Goal: Register for event/course

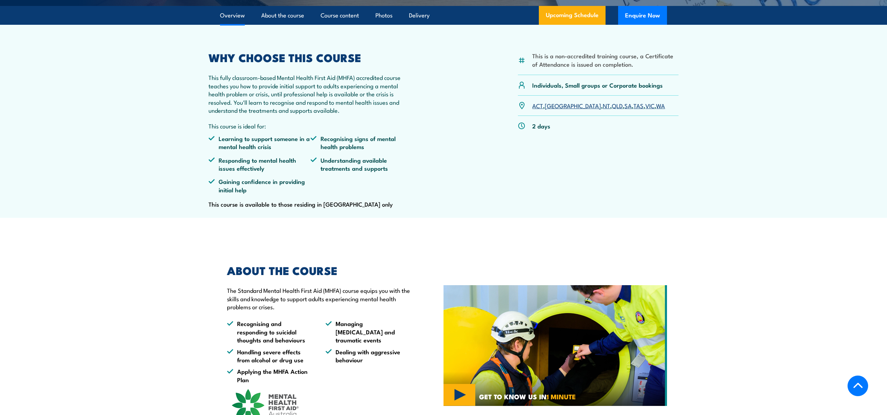
scroll to position [201, 0]
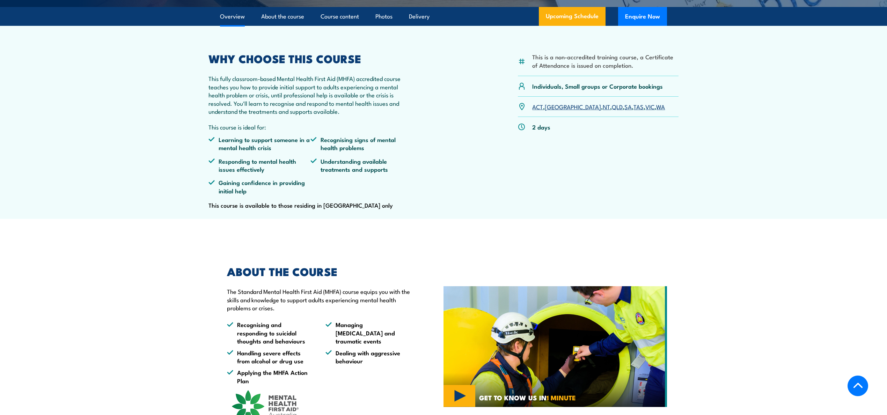
click at [612, 111] on link "QLD" at bounding box center [617, 106] width 11 height 8
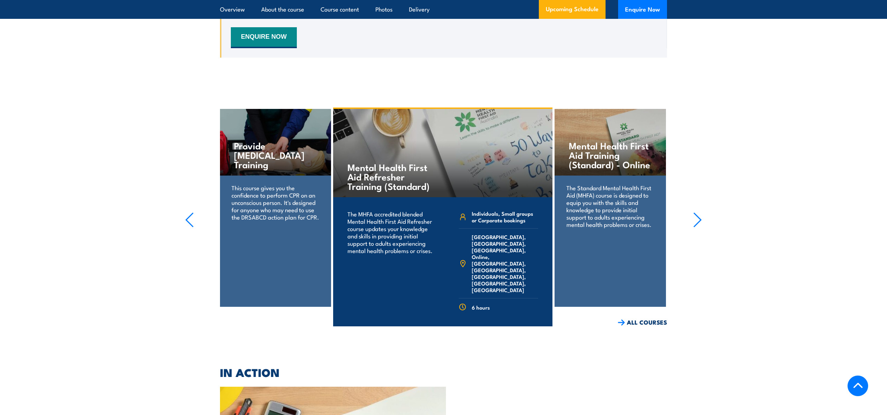
scroll to position [1378, 0]
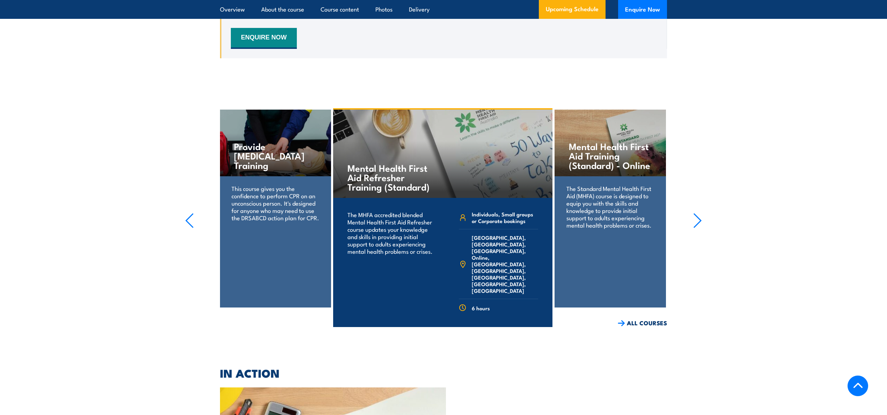
click at [700, 227] on icon "button" at bounding box center [697, 220] width 9 height 15
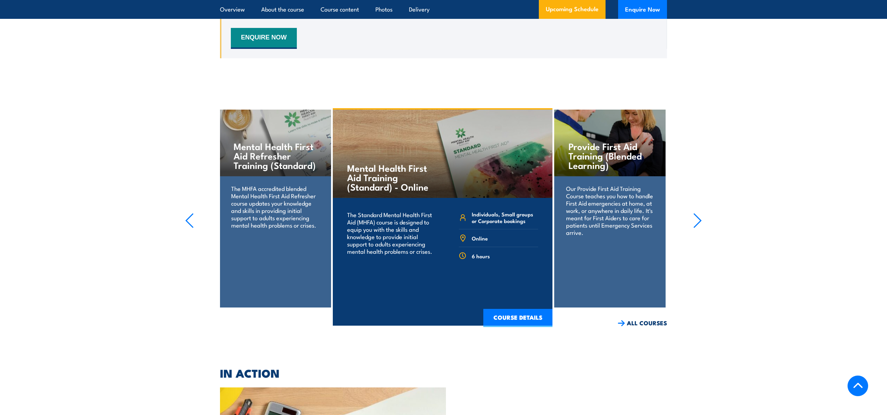
click at [185, 228] on icon "button" at bounding box center [189, 220] width 9 height 15
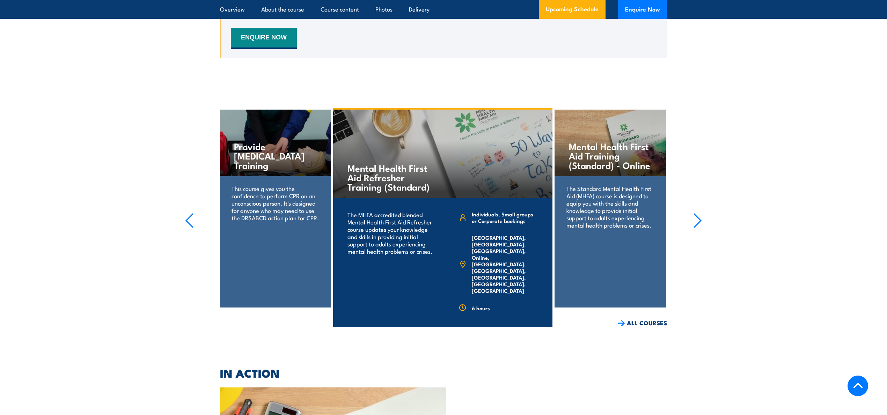
click at [593, 224] on p "The Standard Mental Health First Aid (MHFA) course is designed to equip you wit…" at bounding box center [611, 207] width 88 height 44
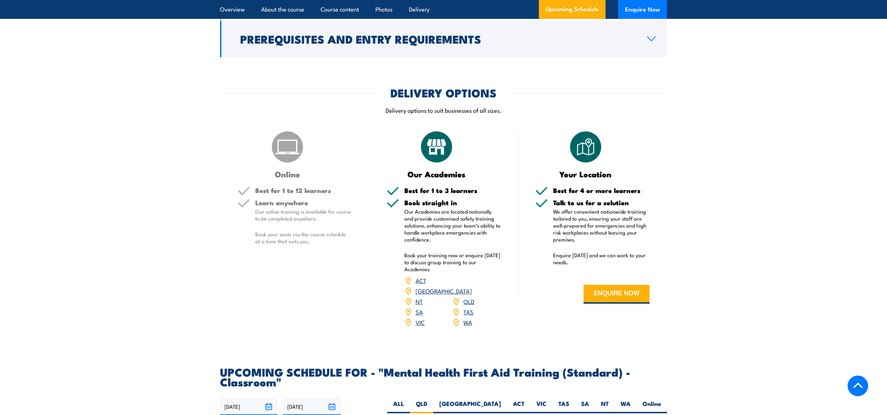
scroll to position [886, 0]
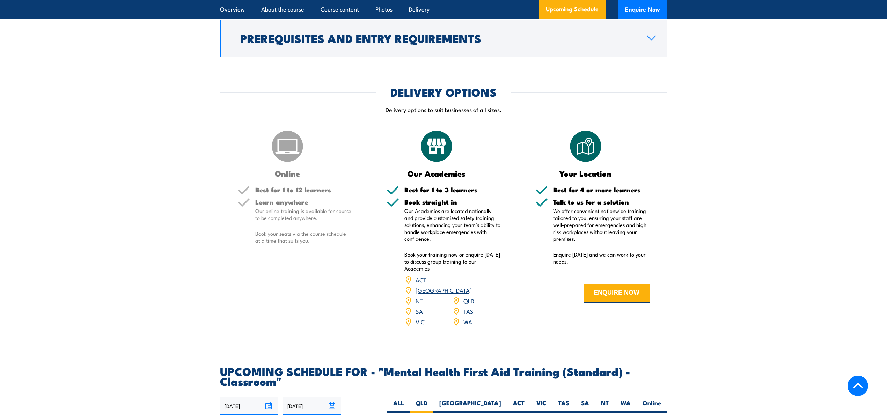
click at [468, 305] on link "QLD" at bounding box center [469, 301] width 11 height 8
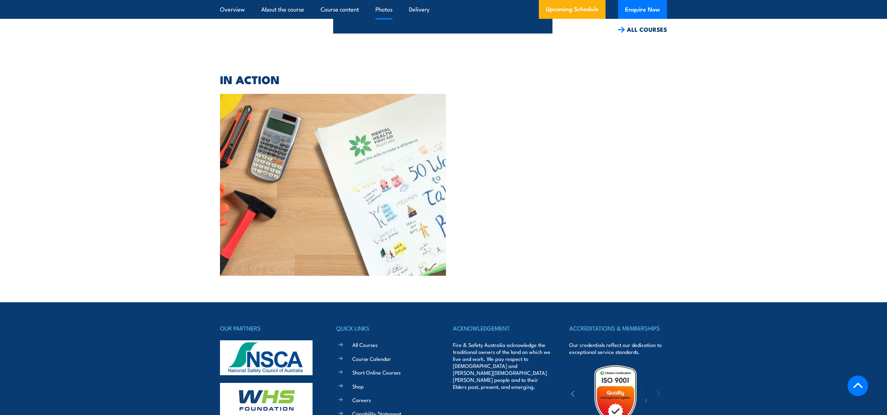
scroll to position [1671, 0]
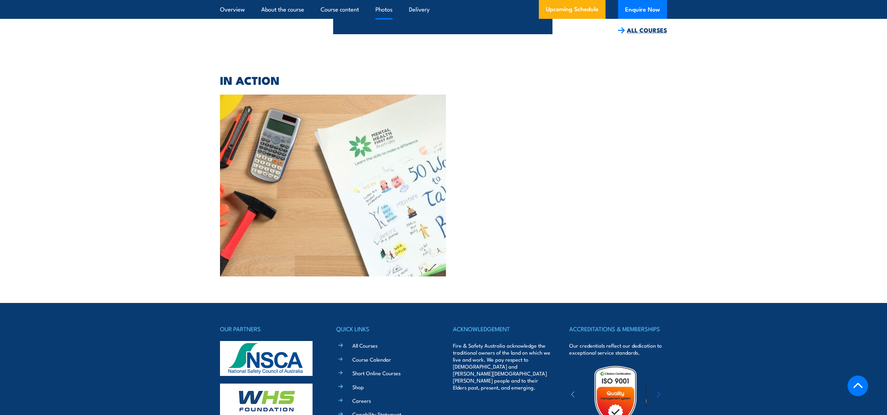
click at [655, 34] on link "ALL COURSES" at bounding box center [642, 30] width 49 height 8
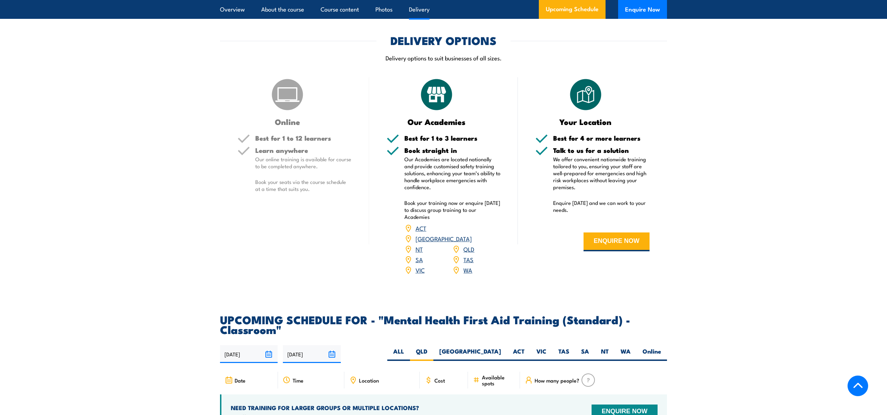
scroll to position [937, 0]
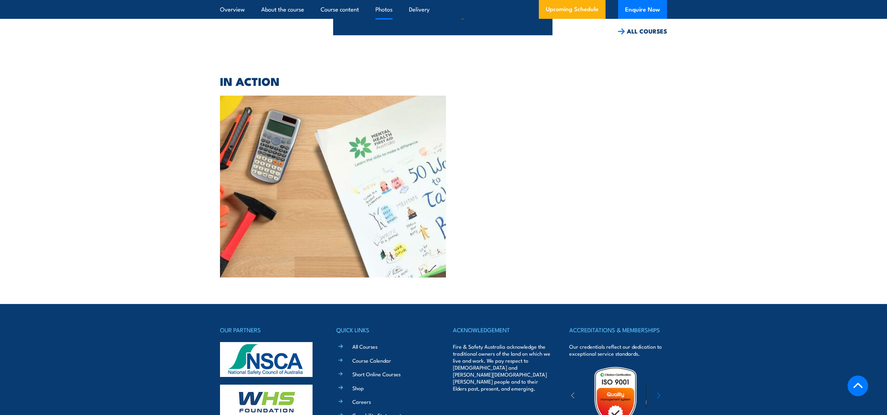
scroll to position [1671, 0]
